Goal: Information Seeking & Learning: Learn about a topic

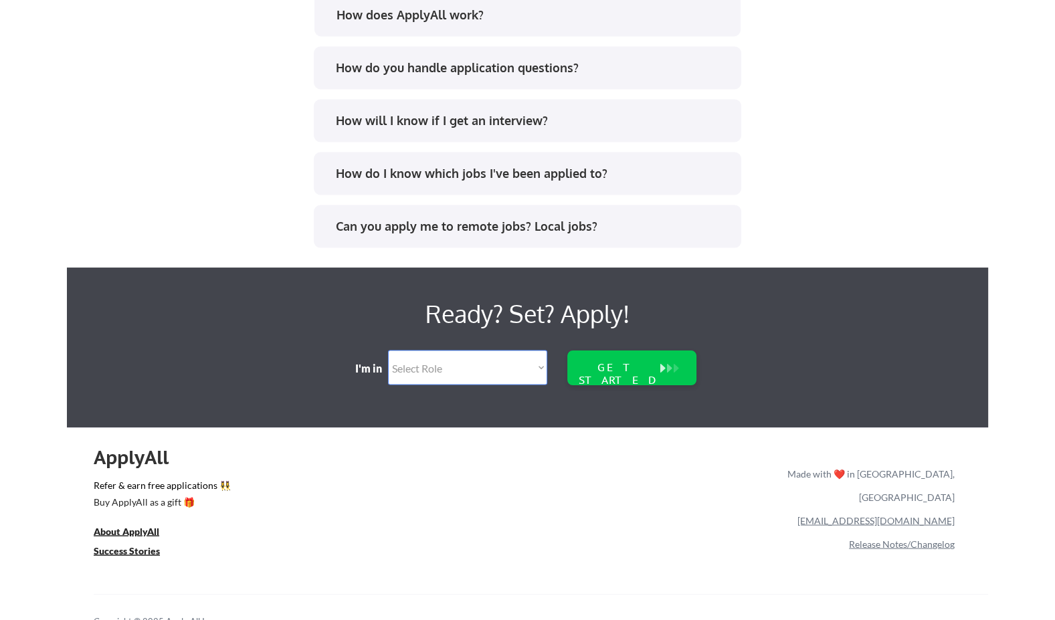
scroll to position [2725, 0]
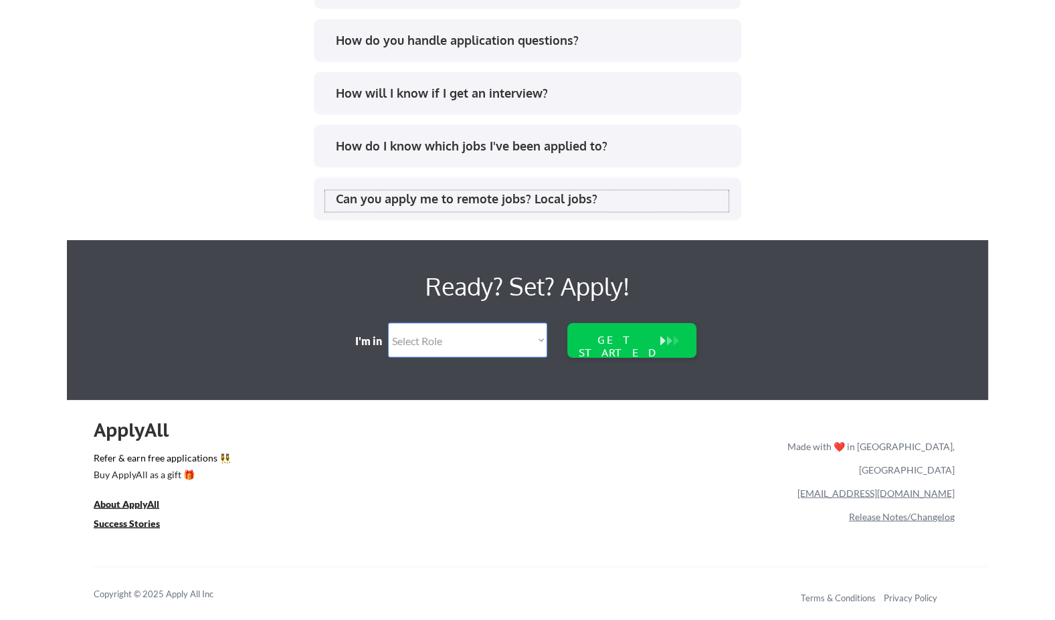
click at [562, 202] on div "Can you apply me to remote jobs? Local jobs?" at bounding box center [532, 199] width 393 height 17
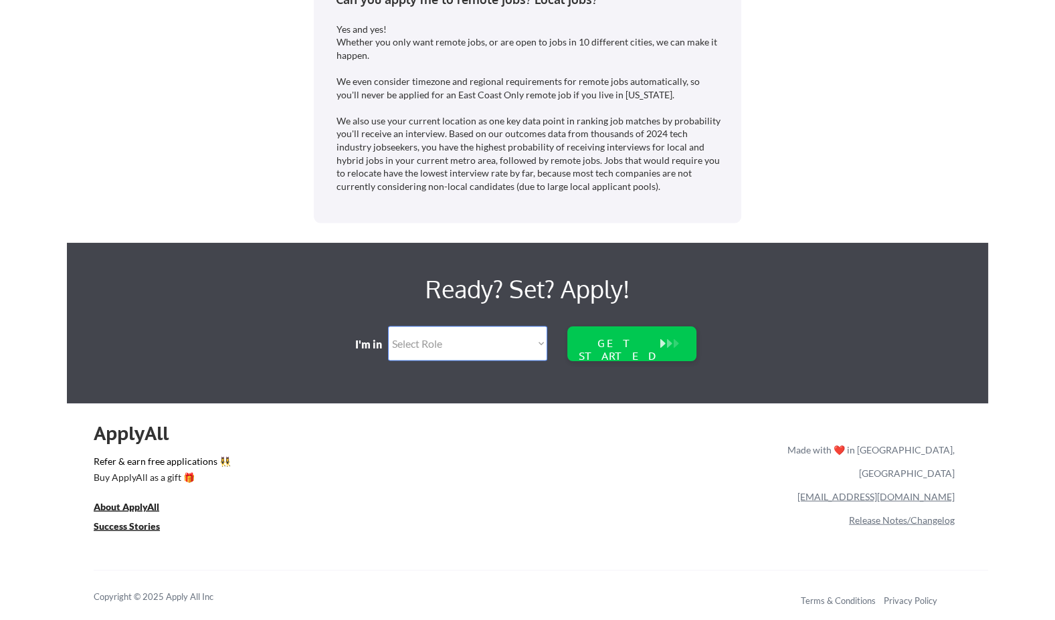
scroll to position [2928, 0]
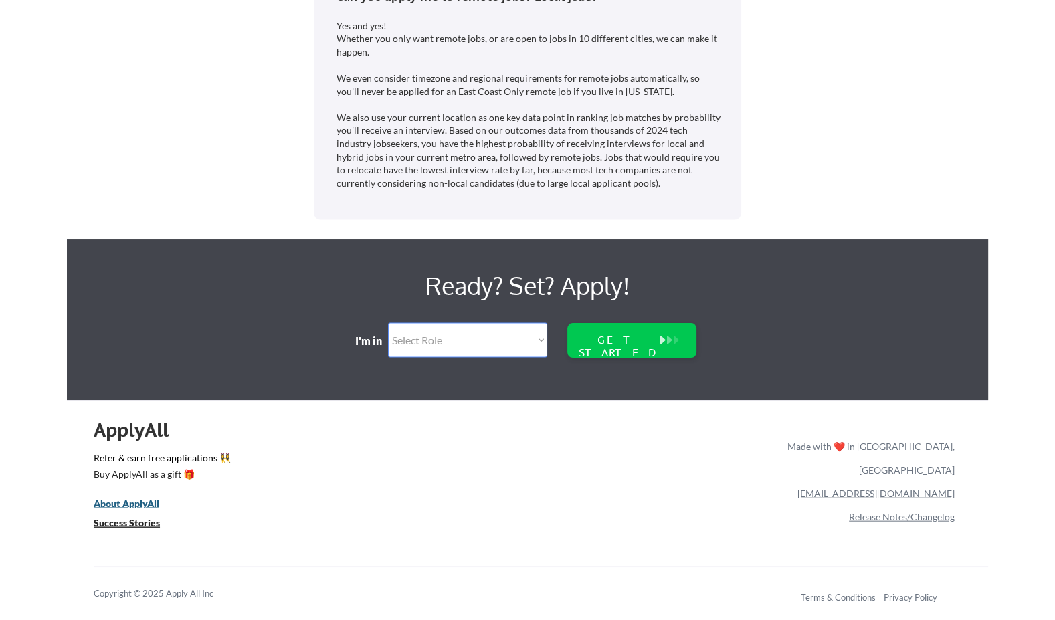
click at [139, 500] on u "About ApplyAll" at bounding box center [127, 503] width 66 height 11
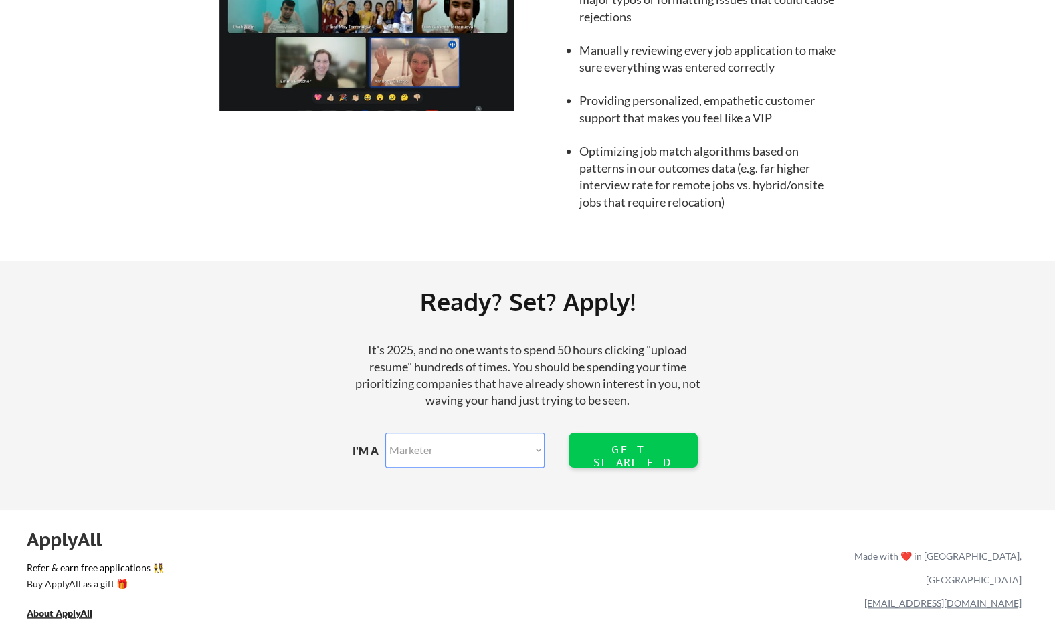
scroll to position [1462, 0]
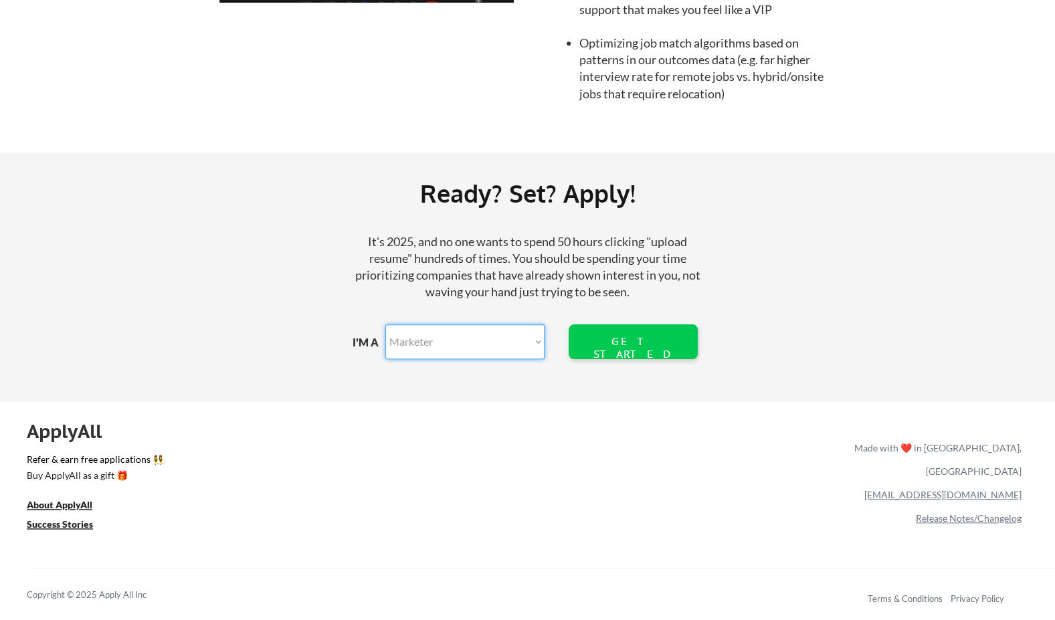
click at [524, 340] on select "Marketer Software Engineering Product Management Customer Success Sales UI/UX/P…" at bounding box center [464, 342] width 159 height 35
